Goal: Information Seeking & Learning: Learn about a topic

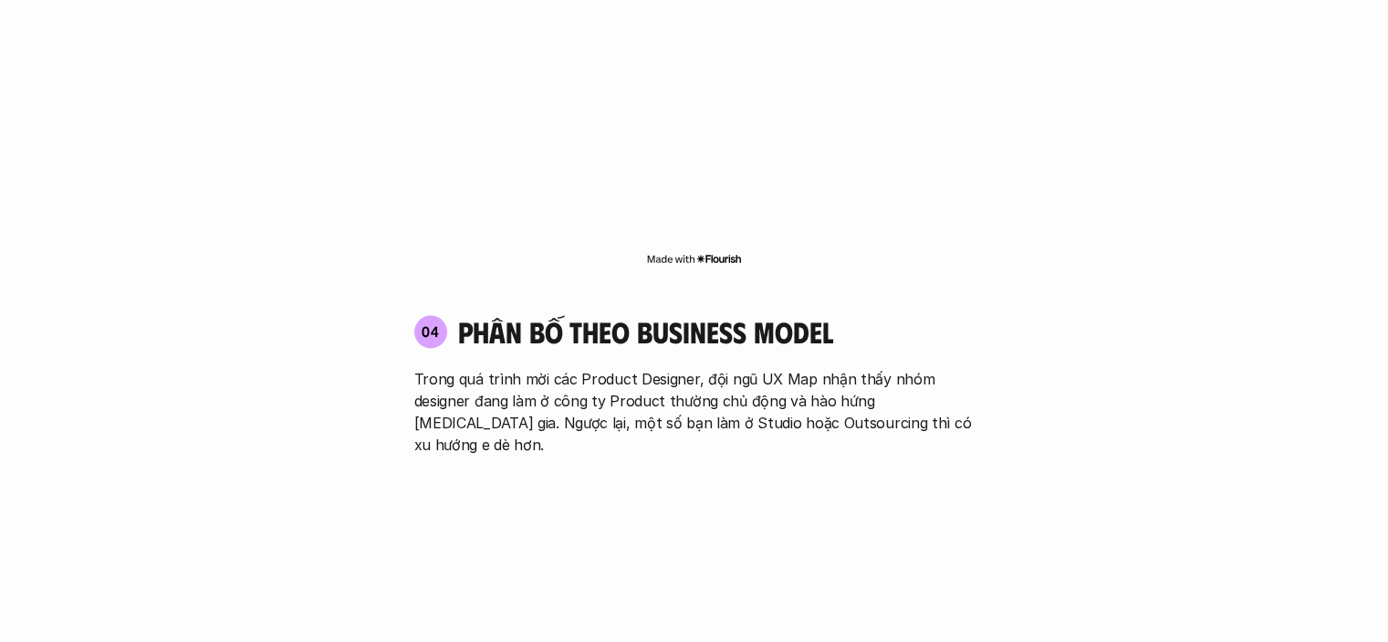
scroll to position [3286, 0]
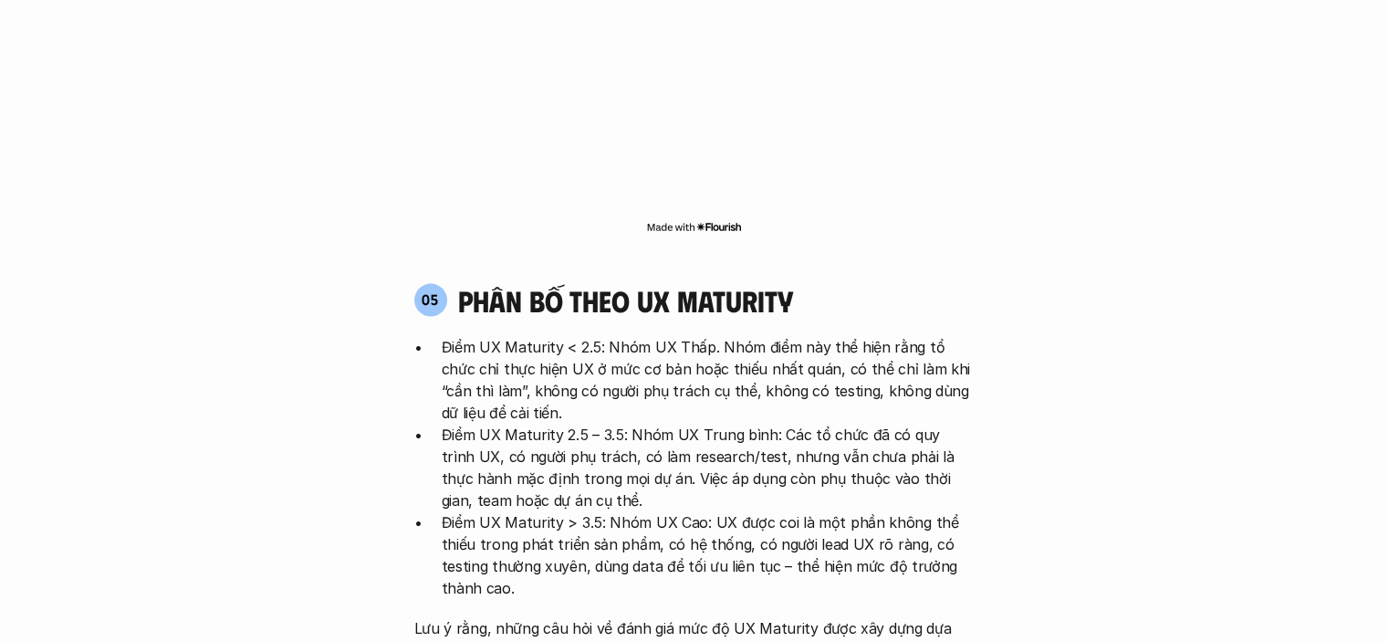
click at [693, 423] on p "Điểm UX Maturity 2.5 – 3.5: Nhóm UX Trung bình: Các tổ chức đã có quy trình UX,…" at bounding box center [708, 467] width 533 height 88
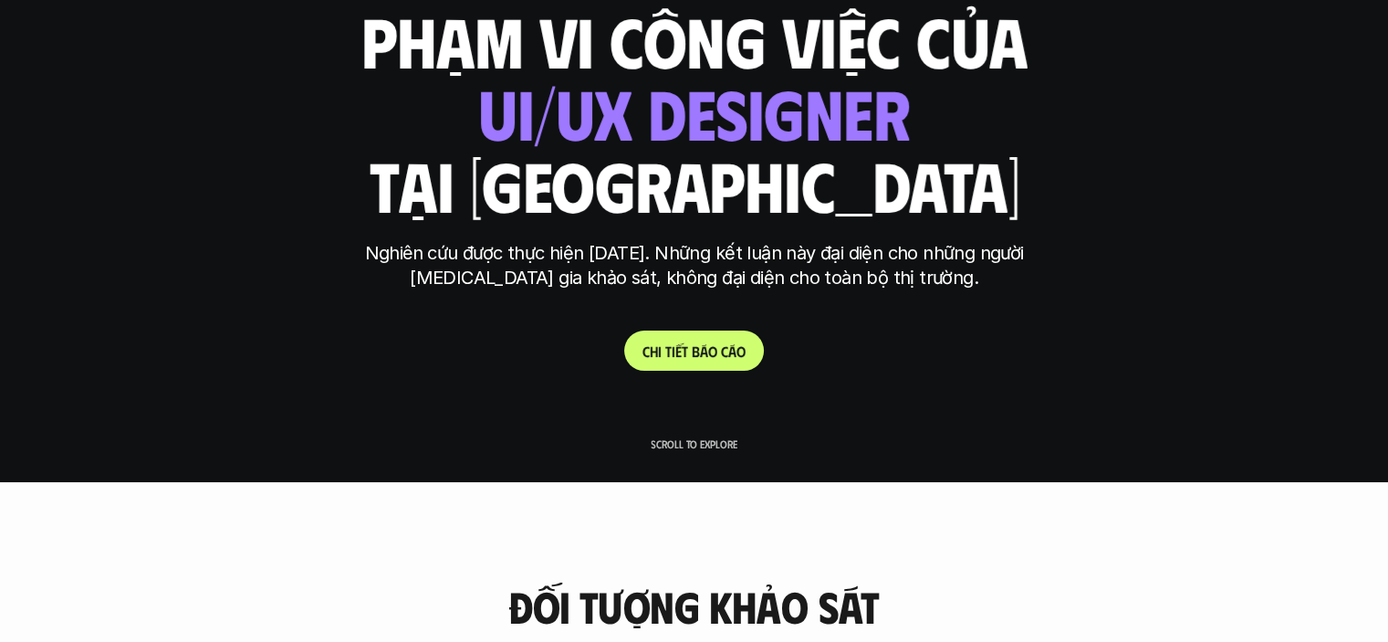
scroll to position [365, 0]
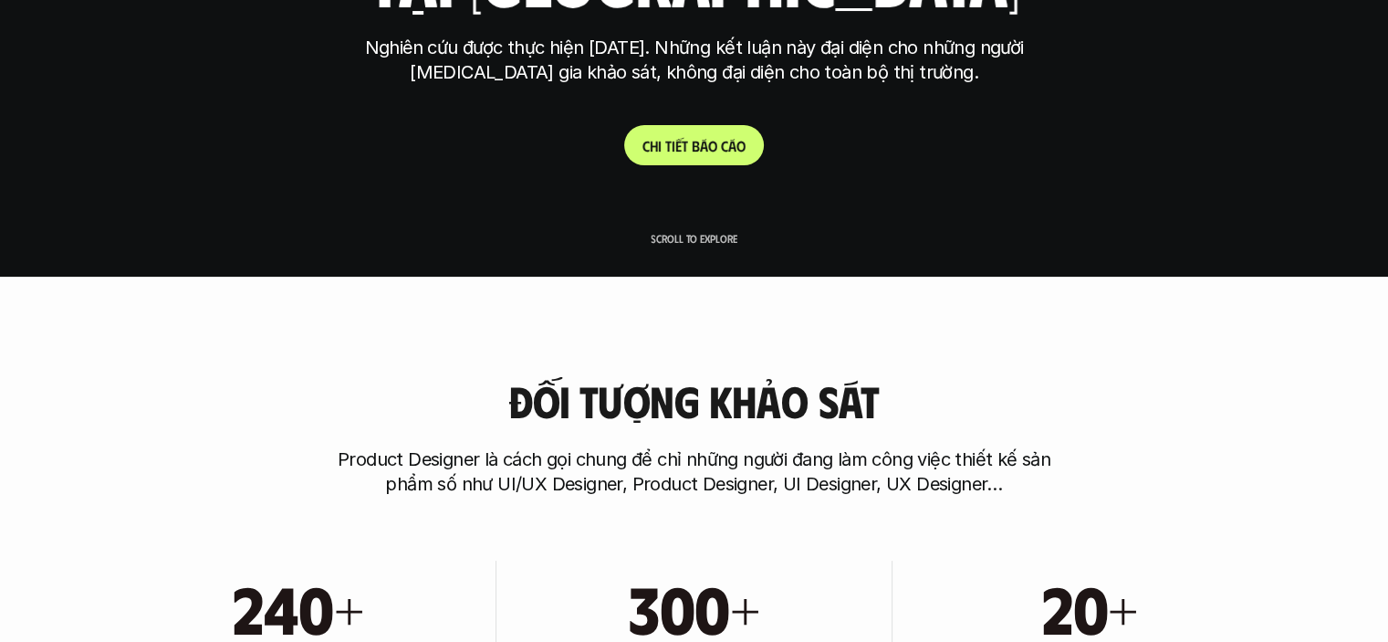
click at [705, 159] on link "C h i t i ế t b á o c á o" at bounding box center [694, 145] width 140 height 40
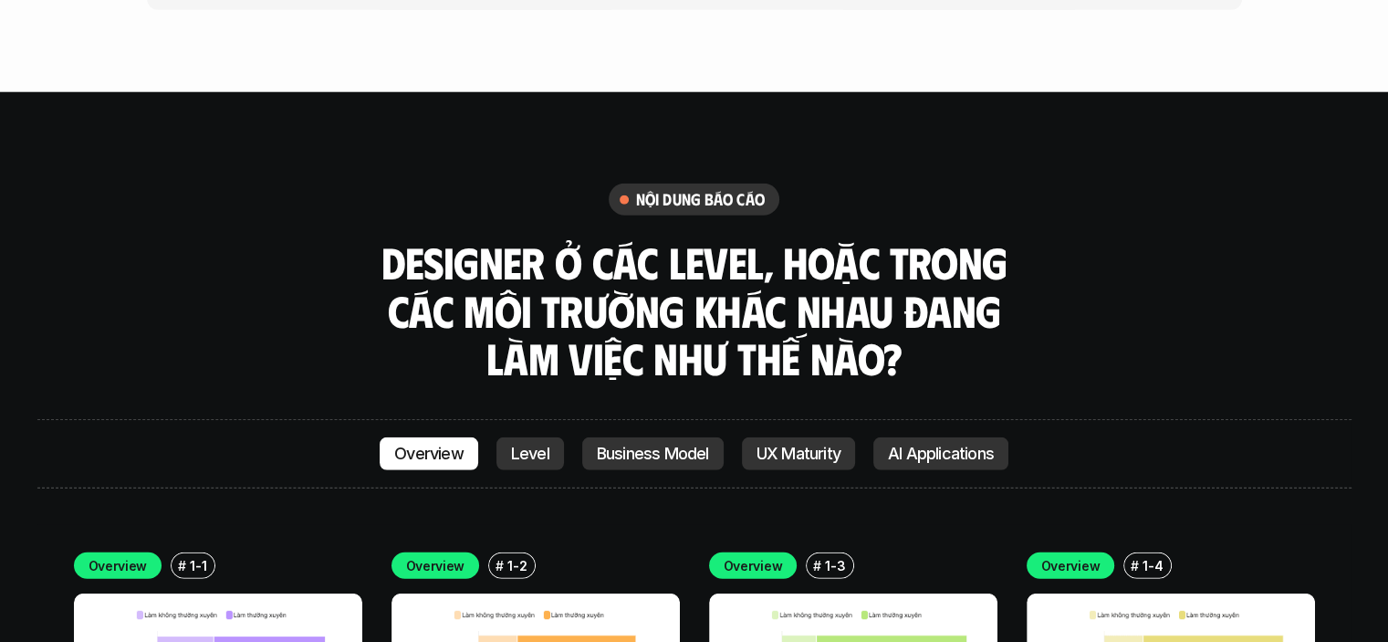
scroll to position [4788, 0]
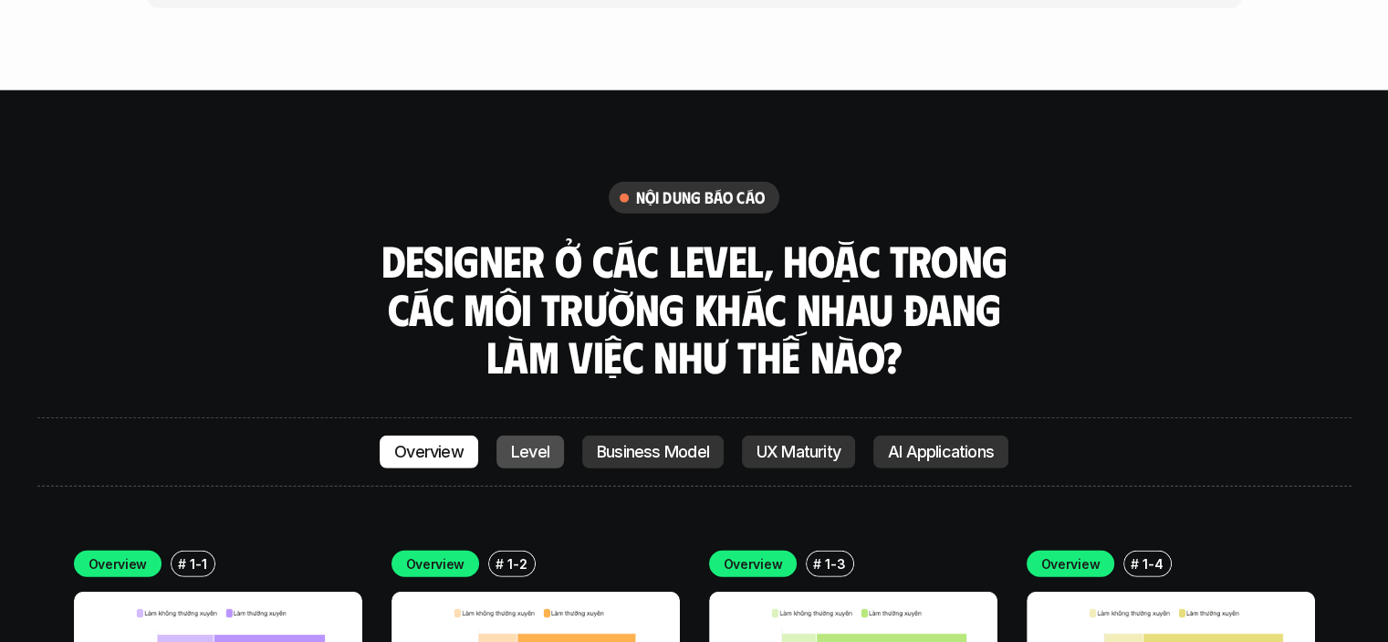
click at [507, 435] on link "Level" at bounding box center [531, 451] width 68 height 33
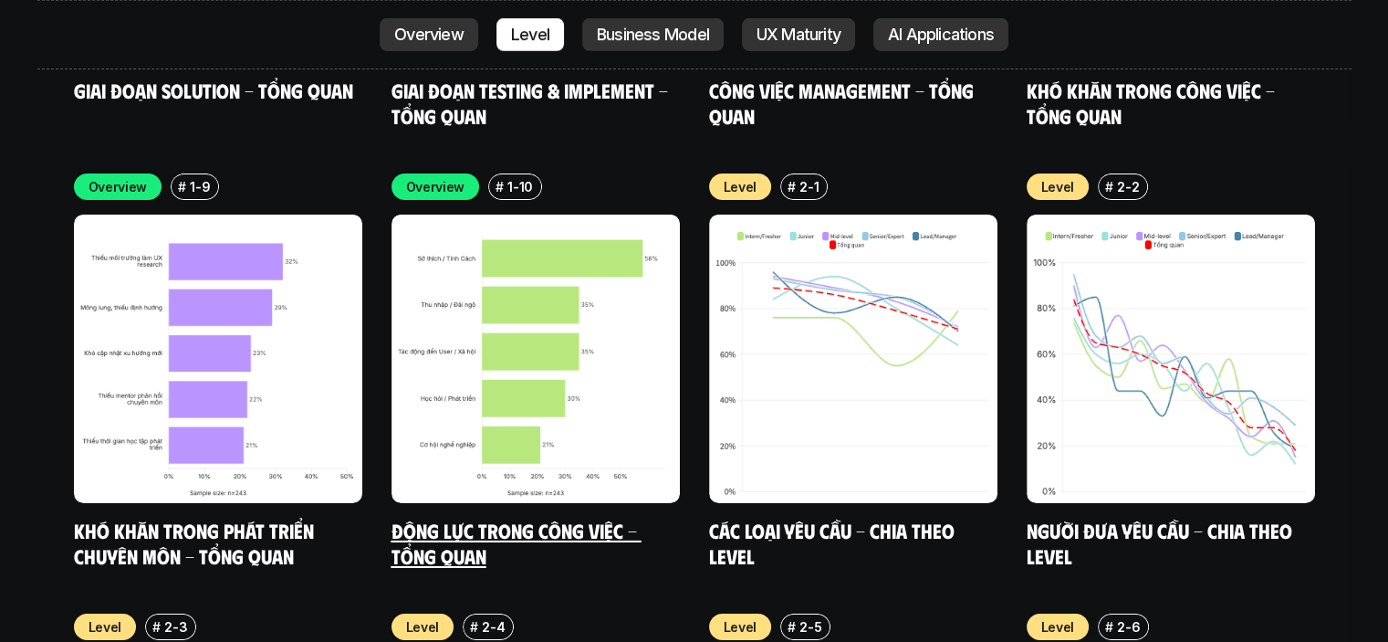
scroll to position [6046, 0]
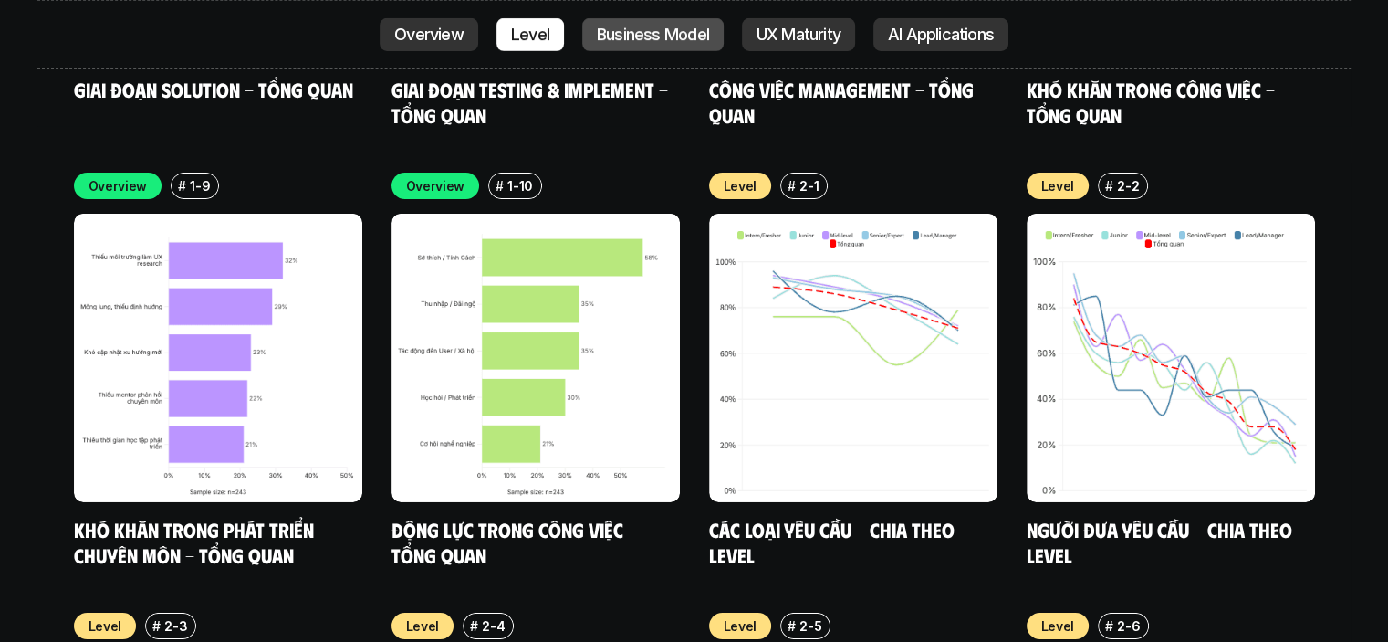
click at [646, 40] on p "Business Model" at bounding box center [653, 35] width 112 height 18
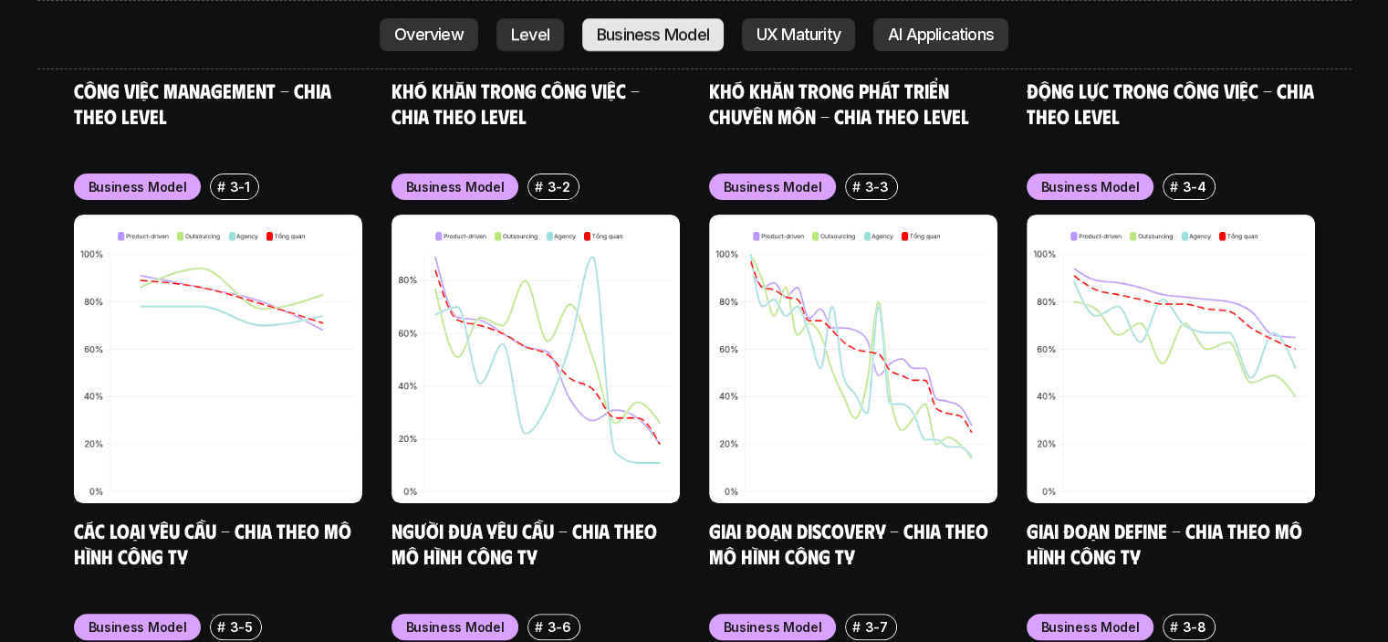
scroll to position [7366, 0]
